Goal: Navigation & Orientation: Find specific page/section

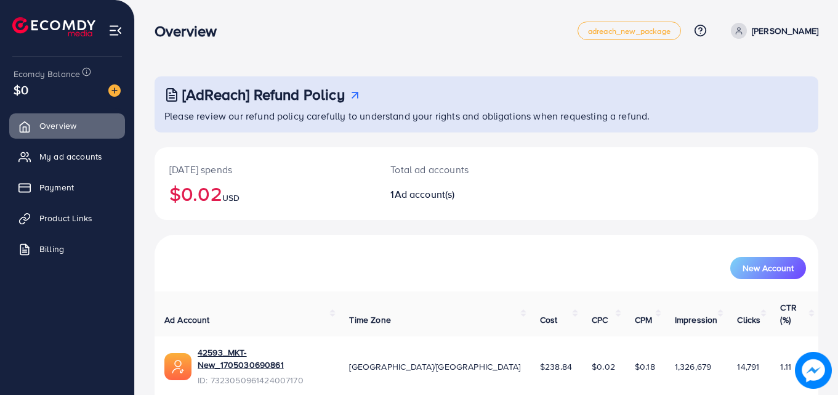
scroll to position [29, 0]
click at [81, 153] on span "My ad accounts" at bounding box center [73, 156] width 63 height 12
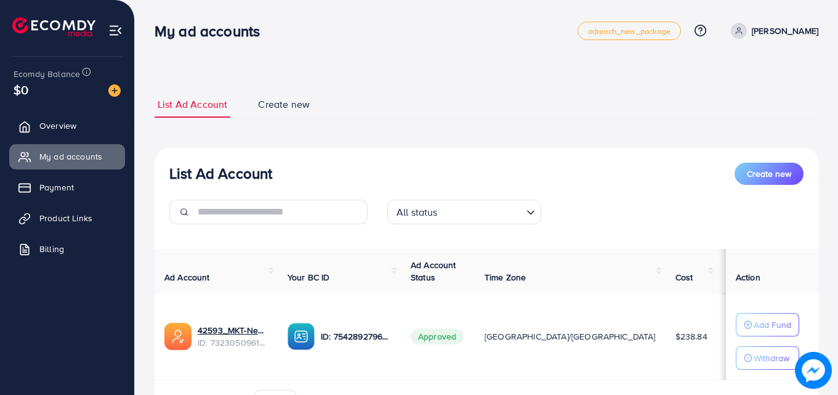
scroll to position [74, 0]
